Goal: Task Accomplishment & Management: Manage account settings

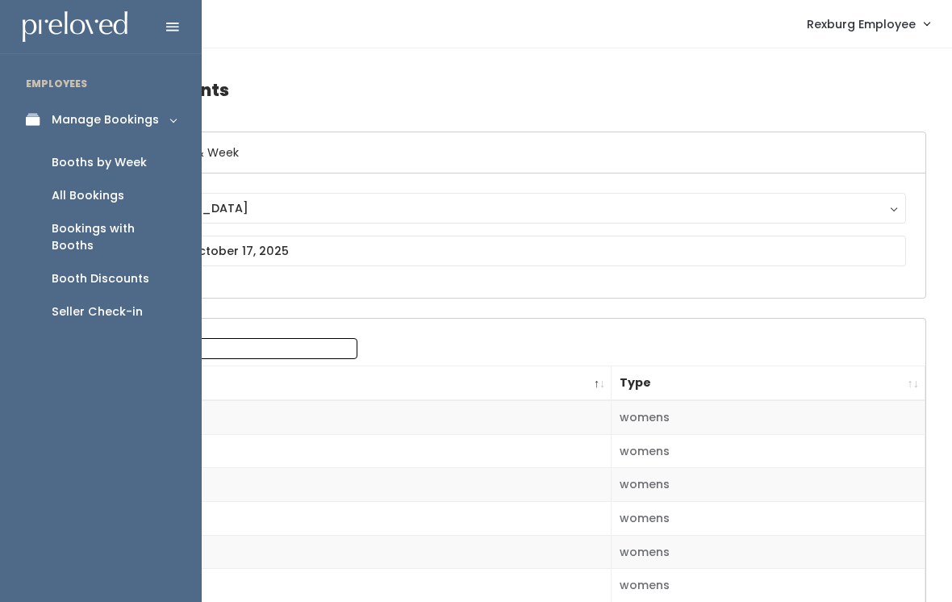
click at [139, 234] on div "Bookings with Booths" at bounding box center [114, 237] width 124 height 34
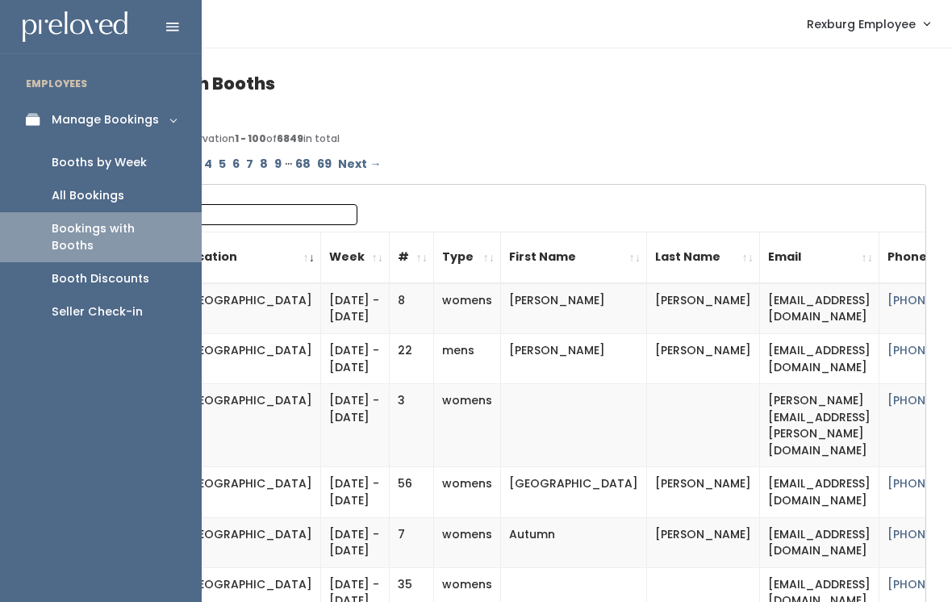
click at [123, 169] on div "Booths by Week" at bounding box center [99, 162] width 95 height 17
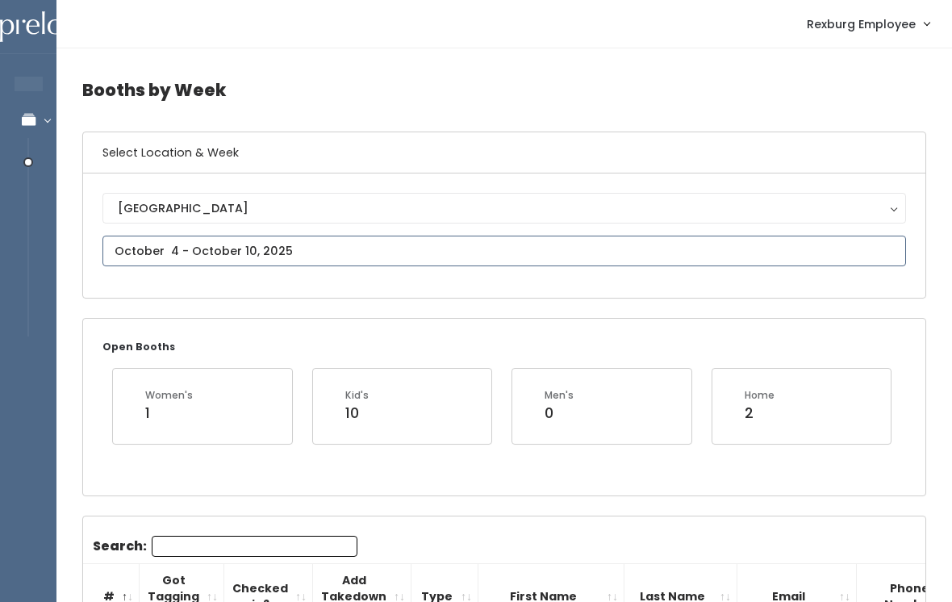
click at [339, 248] on input "text" at bounding box center [503, 250] width 803 height 31
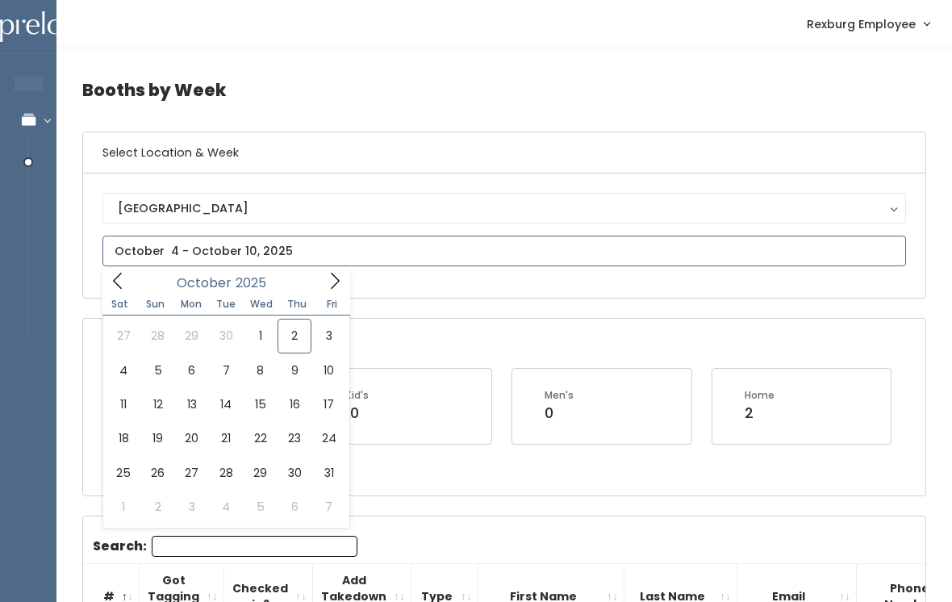
type input "October 11 to October 17"
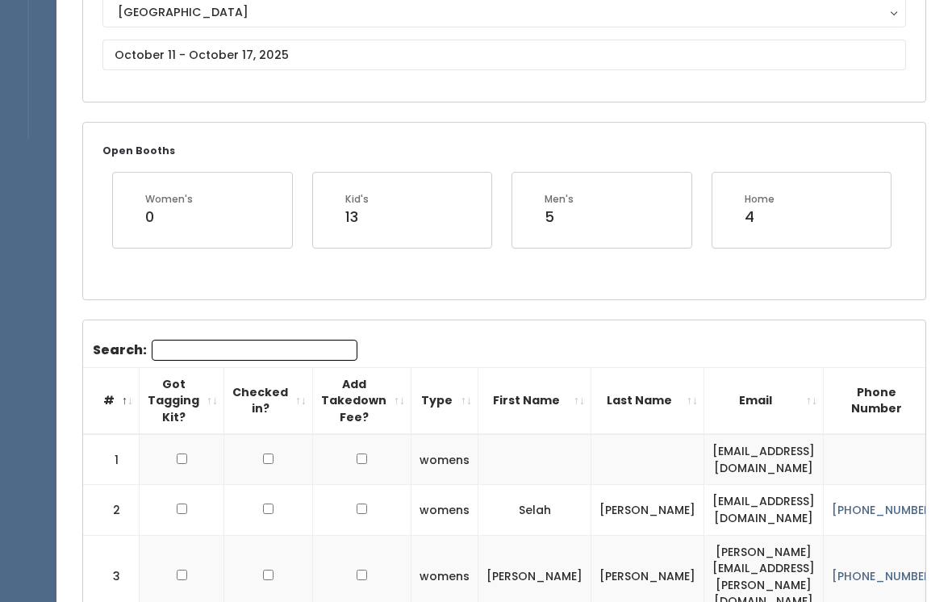
scroll to position [191, 0]
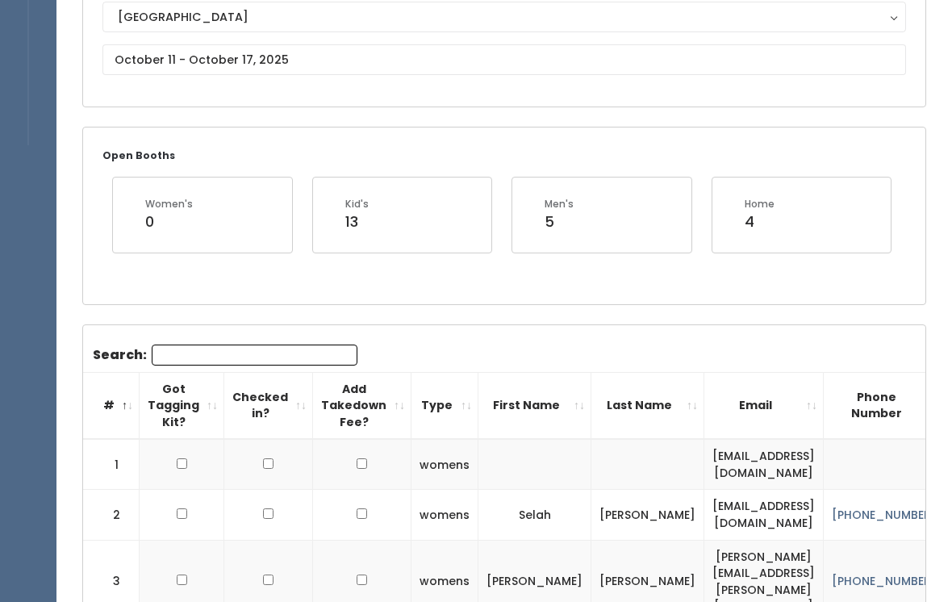
click at [257, 346] on input "Search:" at bounding box center [255, 354] width 206 height 21
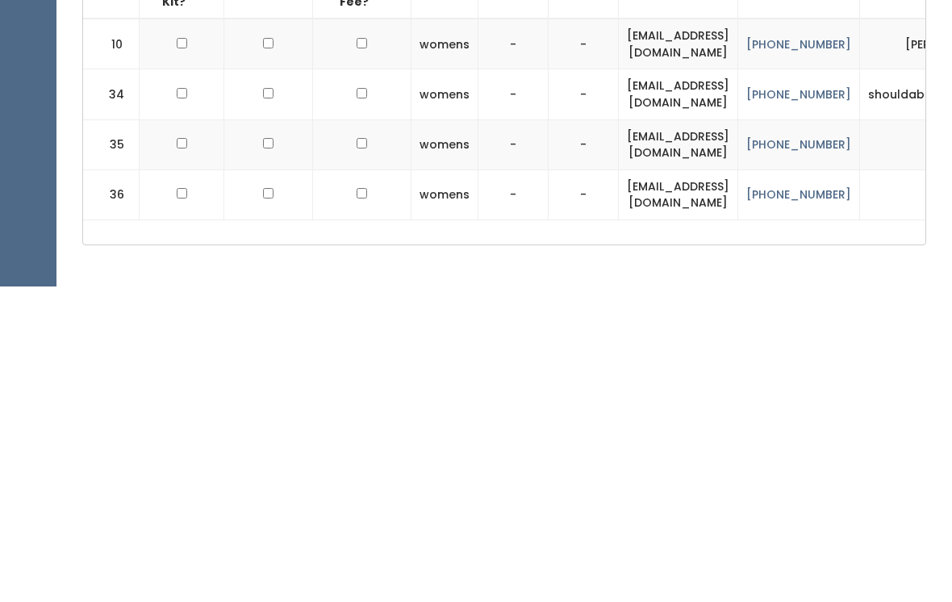
scroll to position [298, 0]
type input "Ab"
click at [172, 433] on td at bounding box center [182, 458] width 85 height 50
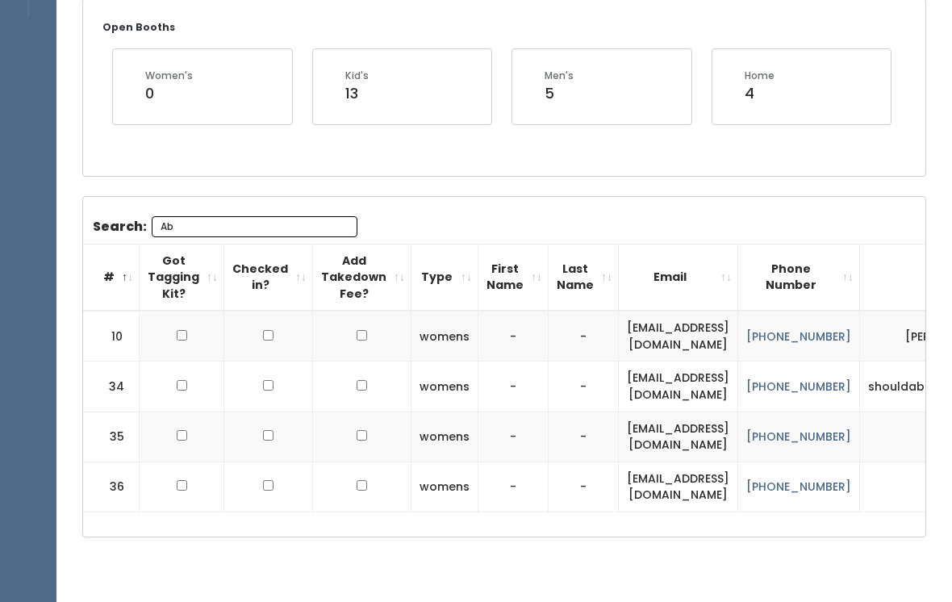
click at [177, 419] on td at bounding box center [182, 436] width 85 height 50
click at [180, 480] on input "checkbox" at bounding box center [182, 485] width 10 height 10
checkbox input "true"
click at [182, 430] on input "checkbox" at bounding box center [182, 435] width 10 height 10
checkbox input "true"
